Goal: Communication & Community: Answer question/provide support

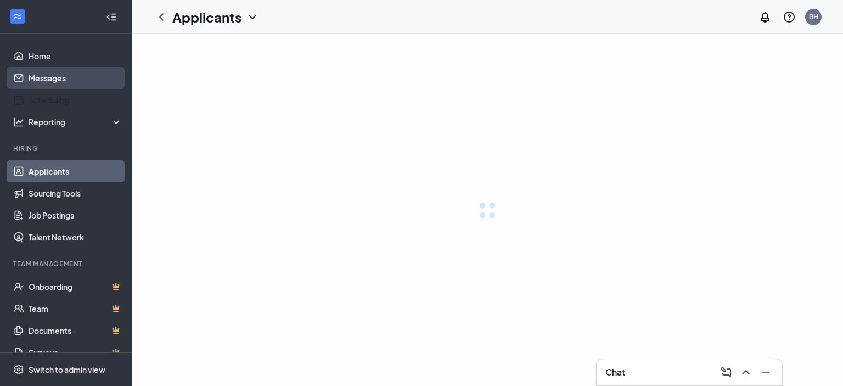
click at [48, 77] on link "Messages" at bounding box center [76, 78] width 94 height 22
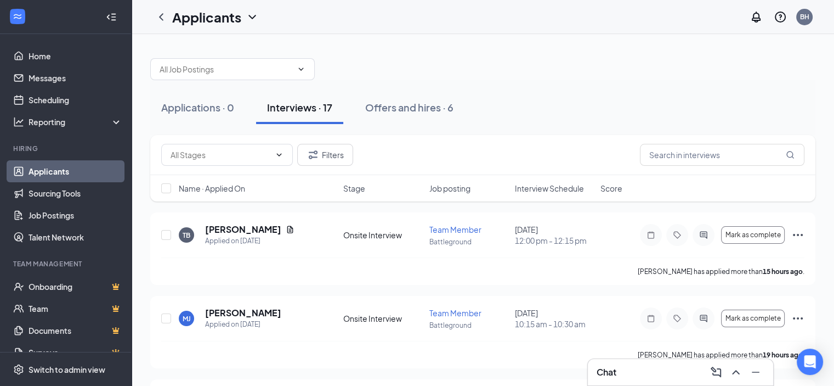
click at [539, 186] on span "Interview Schedule" at bounding box center [549, 188] width 69 height 11
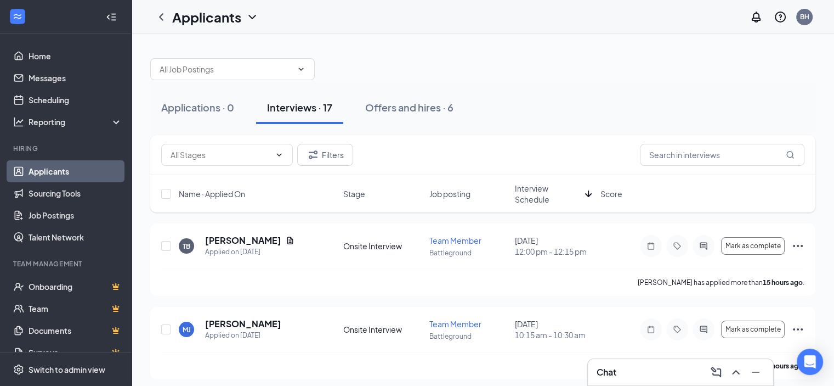
click at [539, 186] on span "Interview Schedule" at bounding box center [548, 194] width 66 height 22
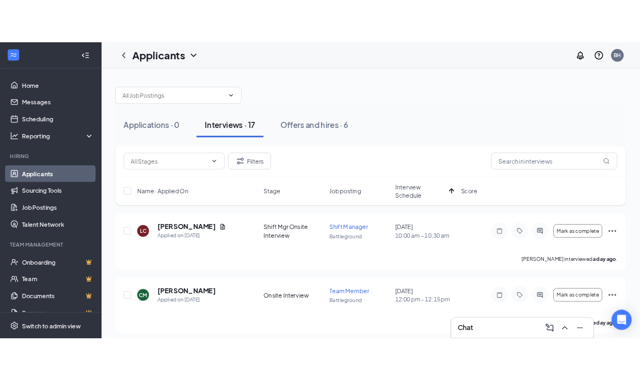
scroll to position [55, 0]
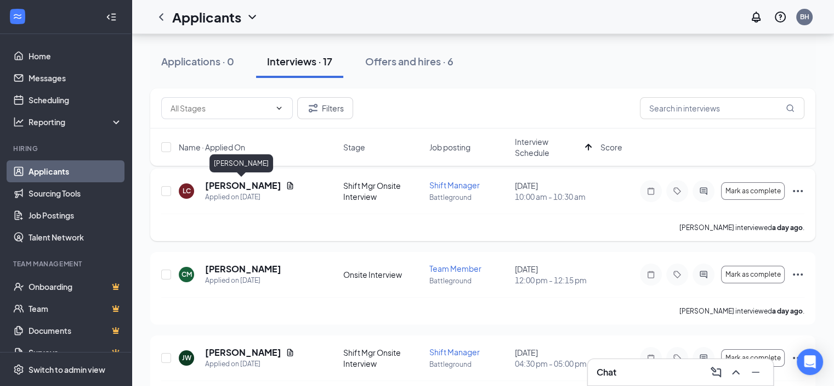
drag, startPoint x: 255, startPoint y: 185, endPoint x: 241, endPoint y: 214, distance: 31.9
click at [241, 216] on div "[PERSON_NAME] interviewed a day ago ." at bounding box center [482, 226] width 643 height 27
click at [244, 184] on h5 "[PERSON_NAME]" at bounding box center [243, 185] width 76 height 12
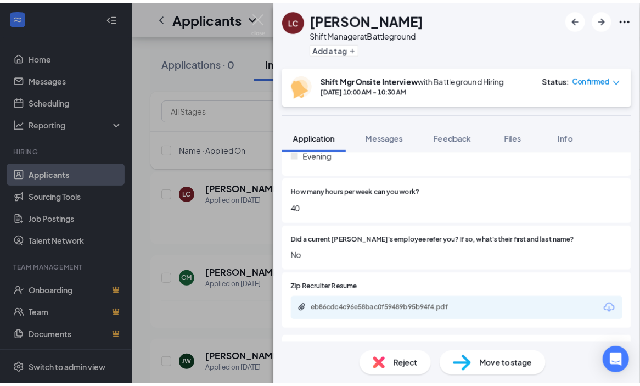
scroll to position [494, 0]
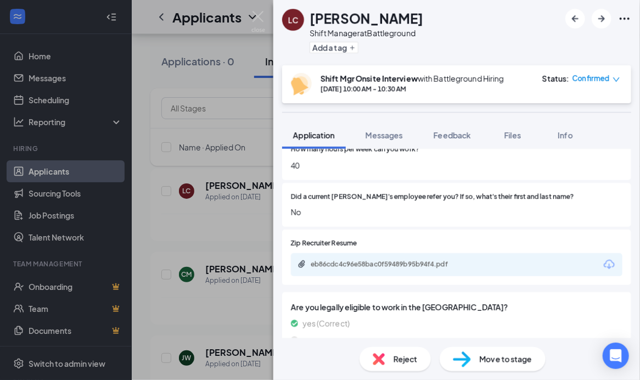
click at [411, 263] on div "eb86cdc4c96e58bac0f59489b95b94f4.pdf" at bounding box center [387, 263] width 154 height 9
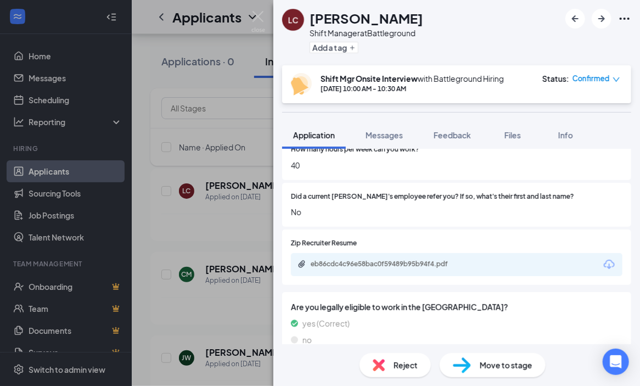
click at [497, 360] on span "Move to stage" at bounding box center [505, 365] width 53 height 12
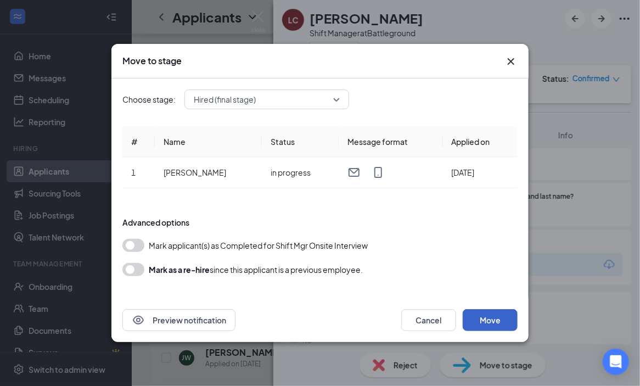
click at [484, 313] on button "Move" at bounding box center [489, 320] width 55 height 22
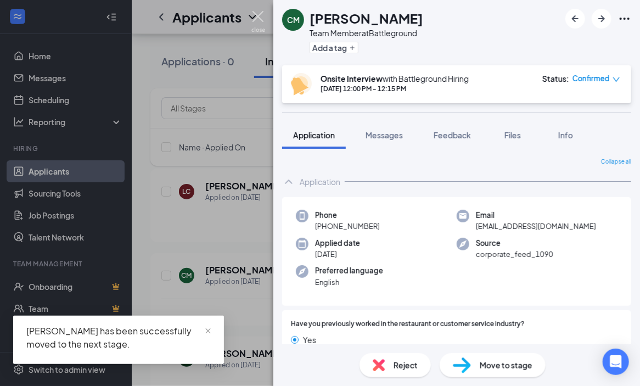
click at [257, 12] on img at bounding box center [258, 21] width 14 height 21
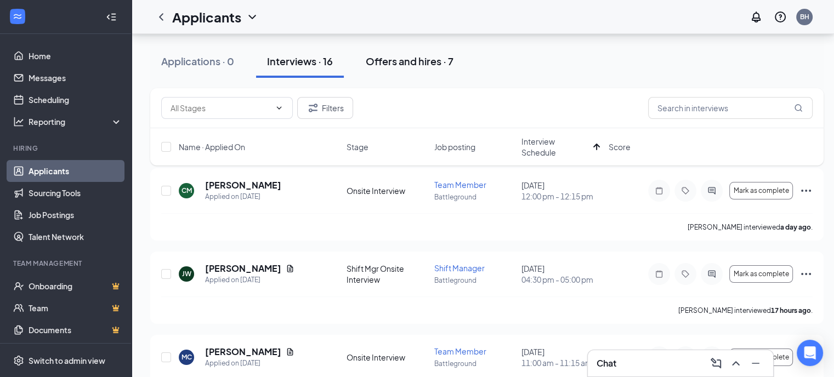
click at [418, 65] on div "Offers and hires · 7" at bounding box center [410, 61] width 88 height 14
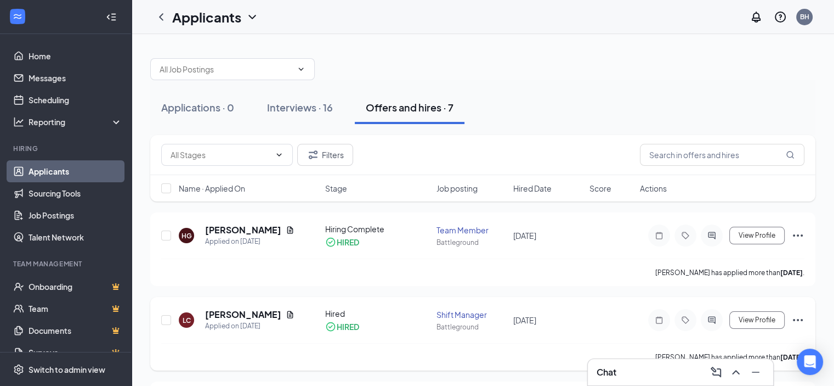
click at [244, 314] on h5 "[PERSON_NAME]" at bounding box center [243, 314] width 76 height 12
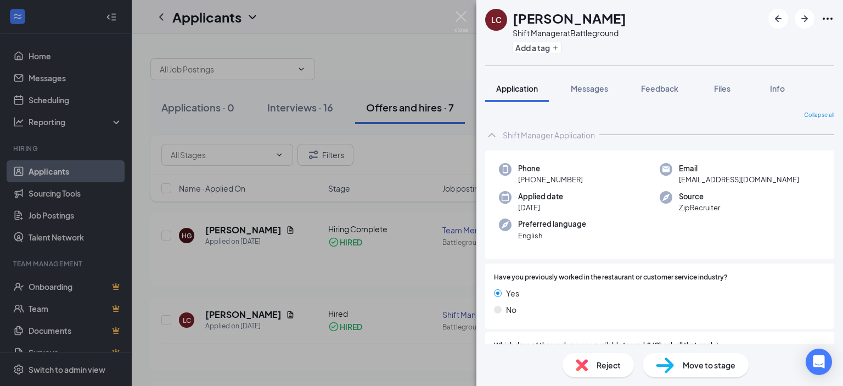
click at [737, 179] on span "[EMAIL_ADDRESS][DOMAIN_NAME]" at bounding box center [739, 179] width 120 height 11
copy span "[EMAIL_ADDRESS][DOMAIN_NAME]"
click at [461, 18] on img at bounding box center [461, 21] width 14 height 21
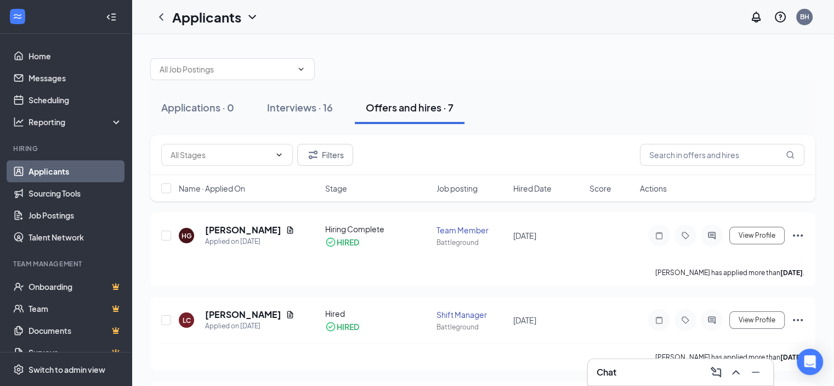
click at [448, 49] on div at bounding box center [482, 63] width 665 height 33
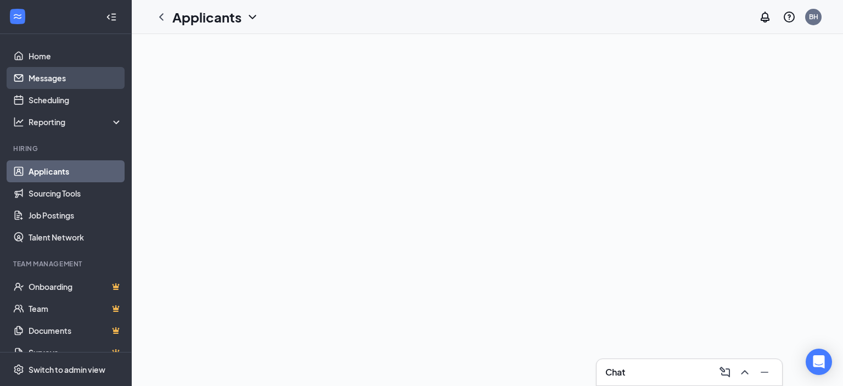
click at [48, 76] on link "Messages" at bounding box center [76, 78] width 94 height 22
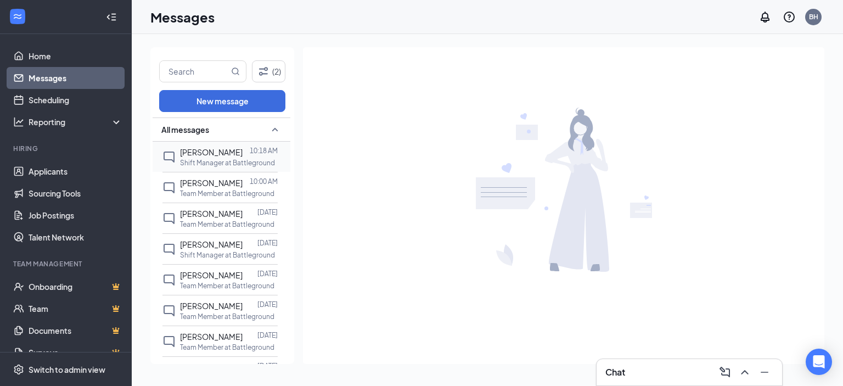
click at [192, 154] on span "[PERSON_NAME]" at bounding box center [211, 152] width 63 height 10
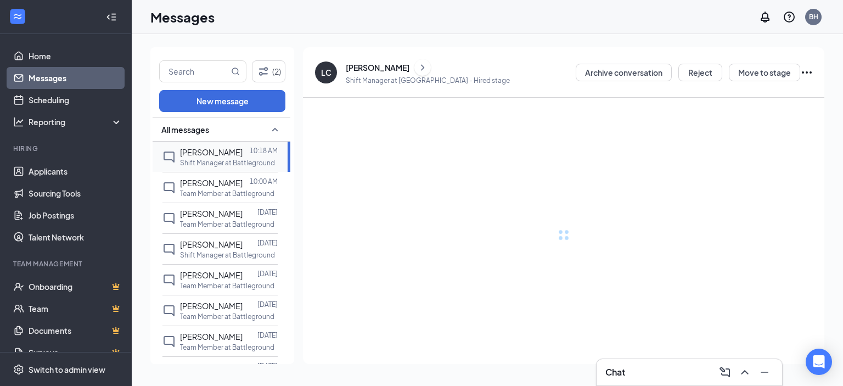
click at [200, 148] on span "[PERSON_NAME]" at bounding box center [211, 152] width 63 height 10
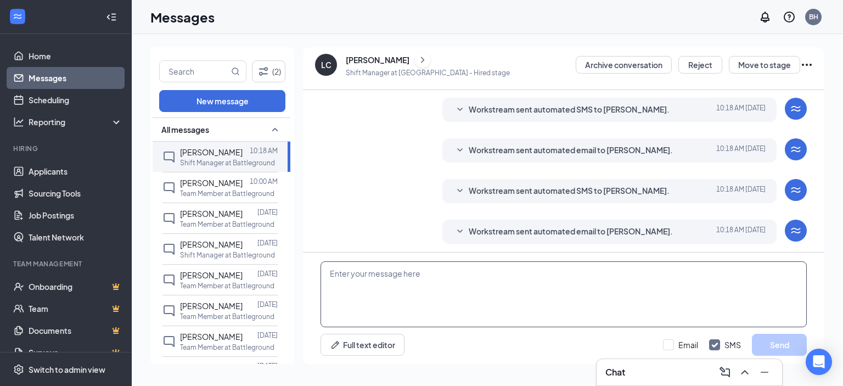
scroll to position [189, 0]
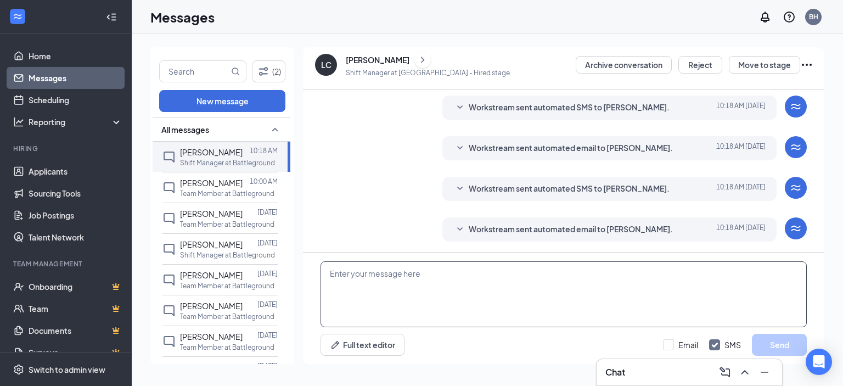
click at [396, 282] on textarea at bounding box center [563, 294] width 486 height 66
type textarea "Will update you when your background comes back"
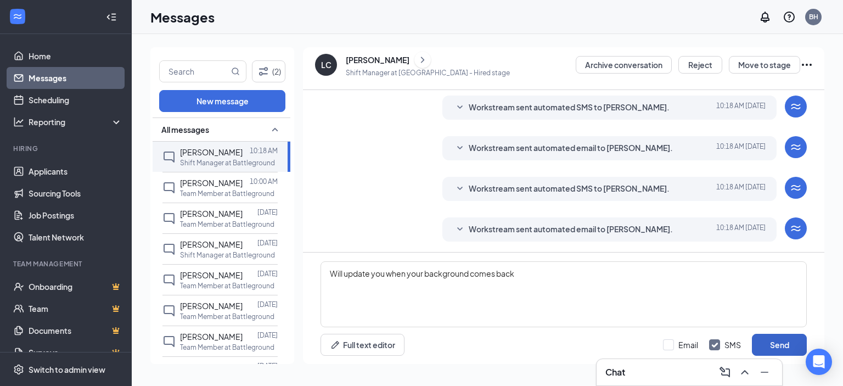
click at [782, 349] on button "Send" at bounding box center [779, 345] width 55 height 22
